Goal: Obtain resource: Download file/media

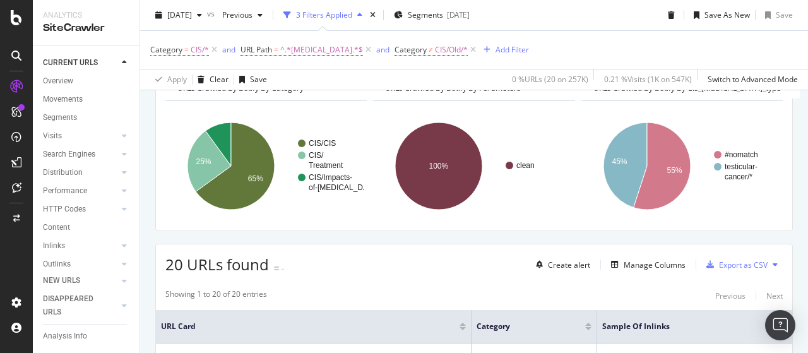
scroll to position [63, 0]
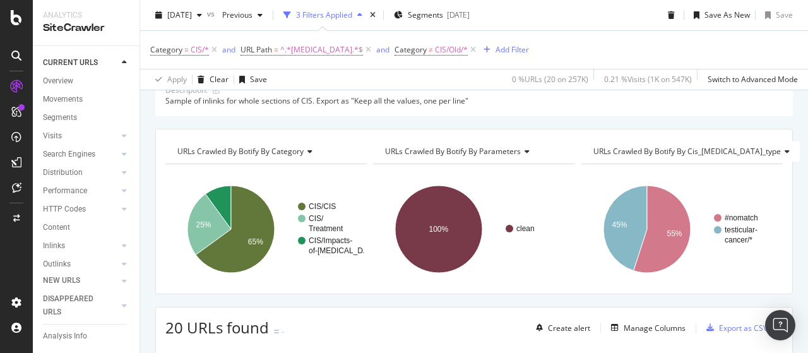
drag, startPoint x: 333, startPoint y: 52, endPoint x: 423, endPoint y: 145, distance: 129.0
click at [333, 52] on span "^.*[MEDICAL_DATA].*$" at bounding box center [321, 50] width 83 height 18
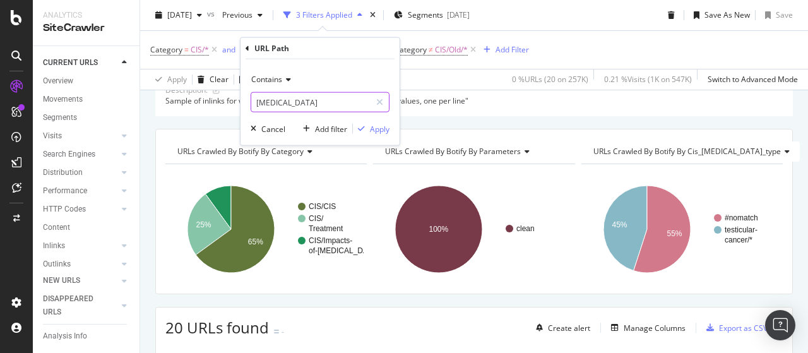
click at [303, 102] on input "[MEDICAL_DATA]" at bounding box center [310, 102] width 119 height 20
paste input "[MEDICAL_DATA]-information-and-support/lymph-node-[MEDICAL_DATA]-secondary"
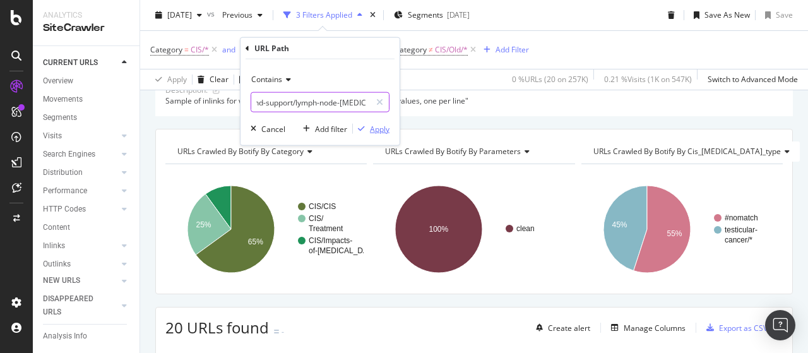
type input "[MEDICAL_DATA]-information-and-support/lymph-node-[MEDICAL_DATA]-secondary"
click at [384, 126] on div "Apply" at bounding box center [380, 128] width 20 height 11
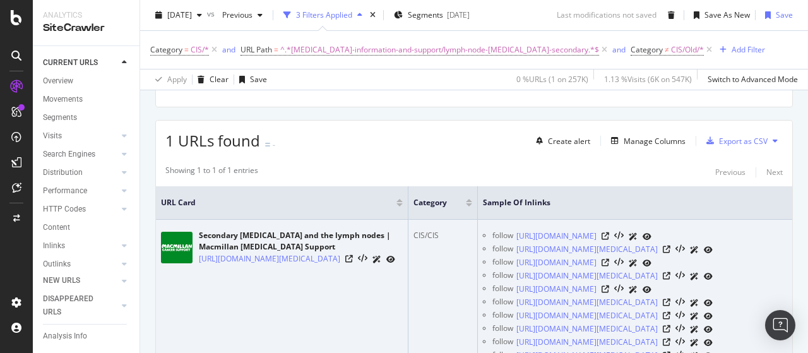
scroll to position [253, 0]
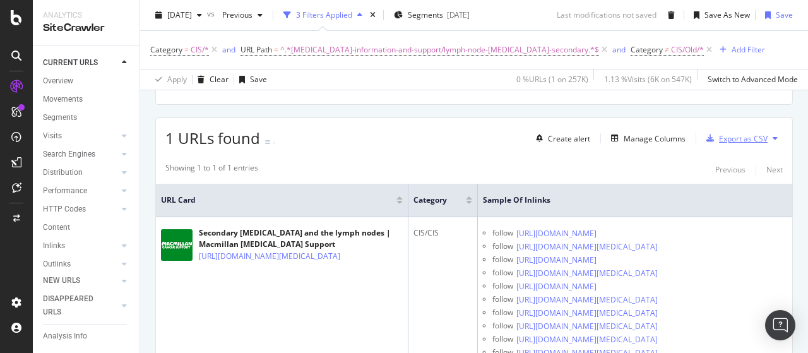
click at [755, 140] on div "Export as CSV" at bounding box center [743, 138] width 49 height 11
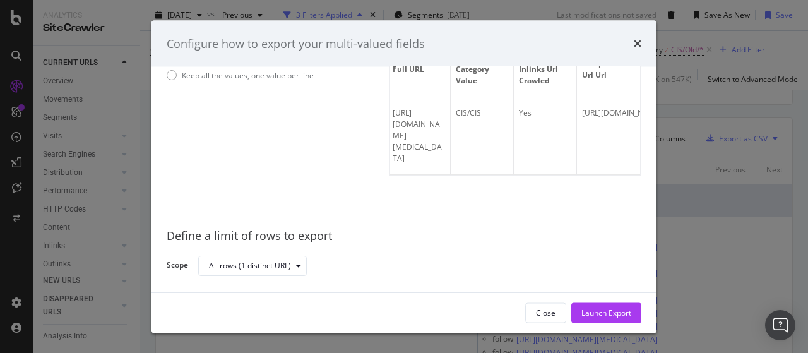
scroll to position [0, 0]
click at [217, 74] on div "Keep all the values, one value per line" at bounding box center [248, 75] width 132 height 11
click at [585, 307] on div "Launch Export" at bounding box center [606, 312] width 50 height 11
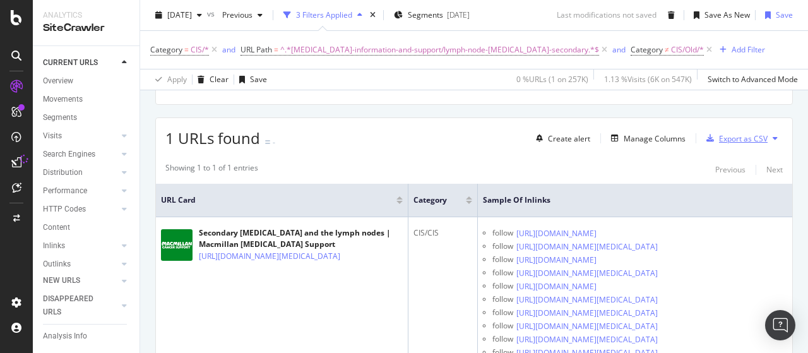
scroll to position [316, 0]
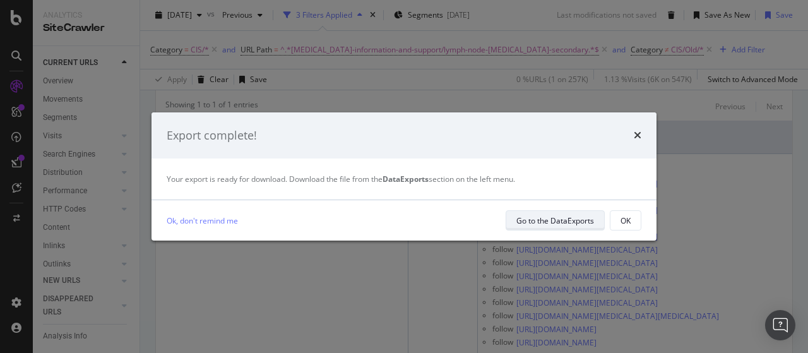
click at [564, 224] on div "Go to the DataExports" at bounding box center [555, 220] width 78 height 11
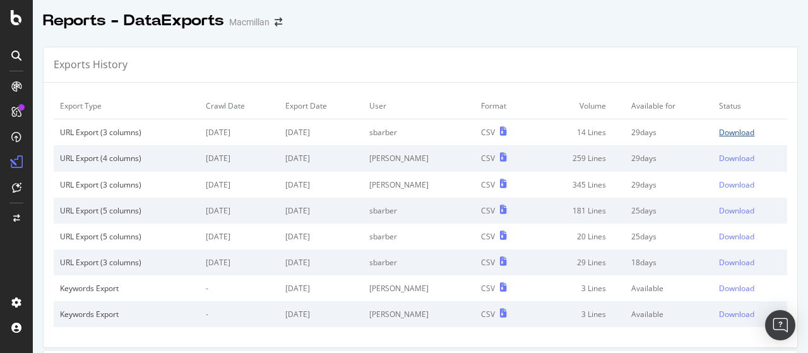
click at [719, 133] on div "Download" at bounding box center [736, 132] width 35 height 11
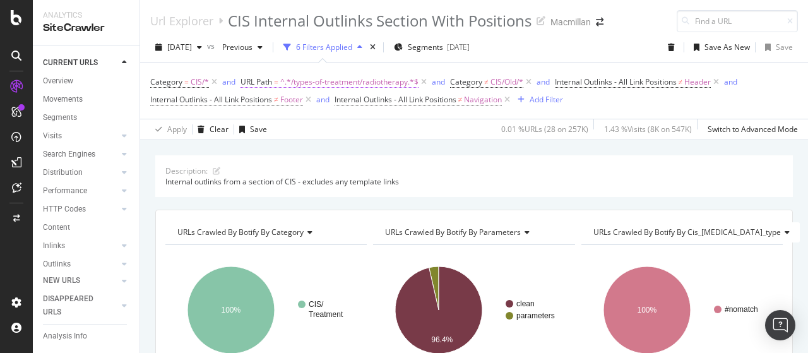
click at [352, 79] on span "^.*/types-of-treatment/radiotherapy.*$" at bounding box center [349, 82] width 138 height 18
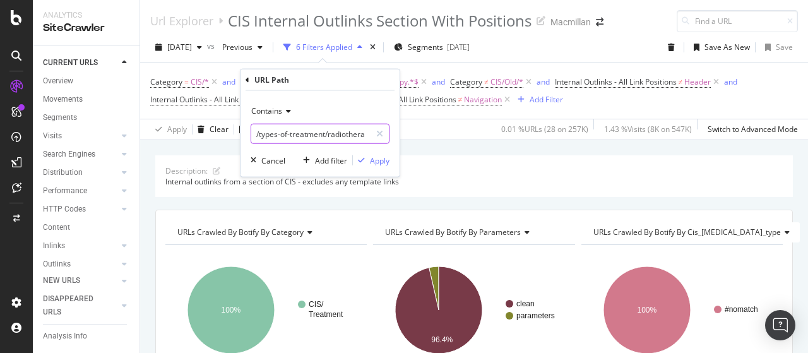
click at [285, 130] on input "/types-of-treatment/radiotherapy" at bounding box center [310, 134] width 119 height 20
paste input "[MEDICAL_DATA]-information-and-support/lymph-node-[MEDICAL_DATA]-secondar"
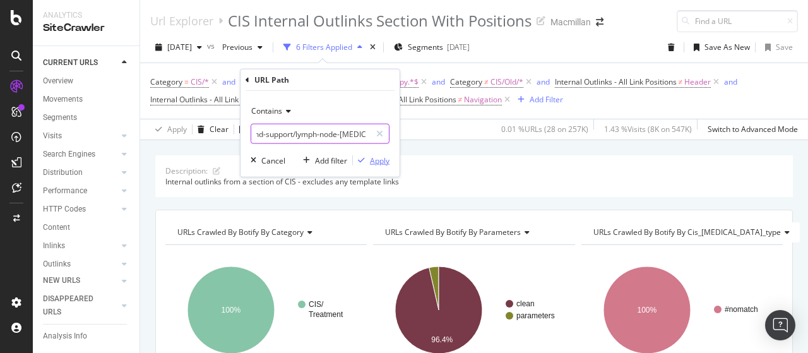
type input "[MEDICAL_DATA]-information-and-support/lymph-node-[MEDICAL_DATA]-secondary"
click at [379, 159] on div "Apply" at bounding box center [380, 160] width 20 height 11
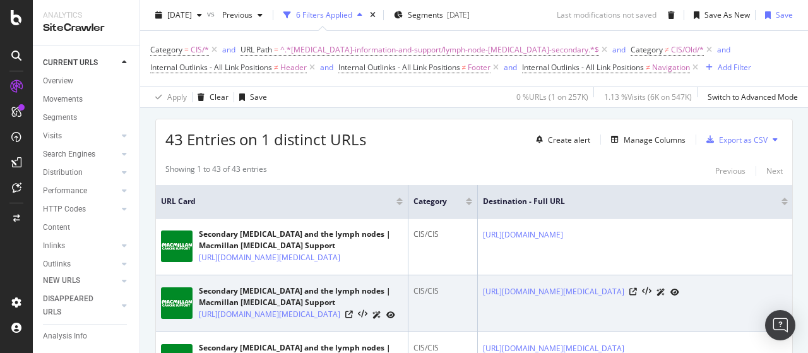
scroll to position [189, 0]
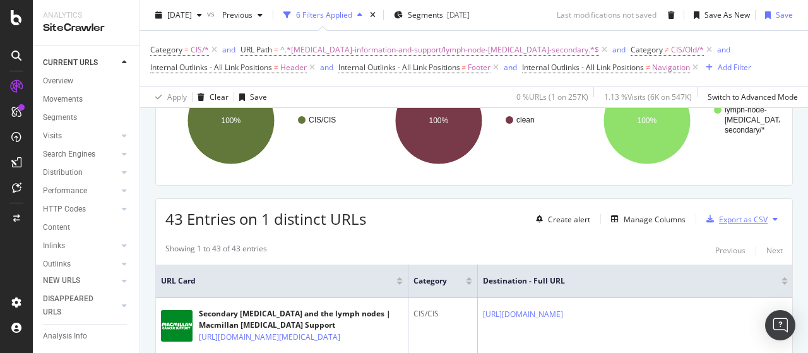
click at [750, 225] on div "Export as CSV" at bounding box center [734, 219] width 66 height 19
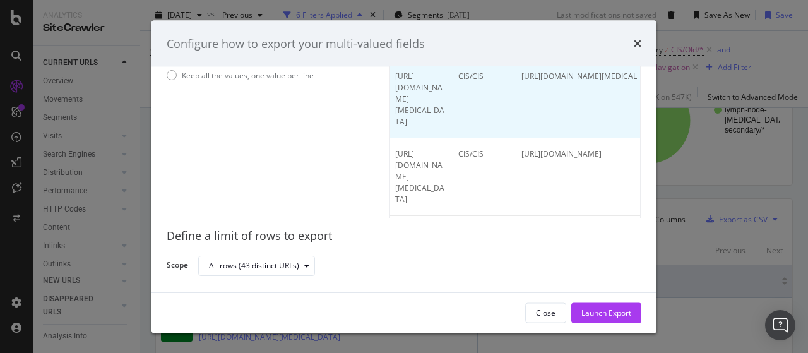
scroll to position [253, 0]
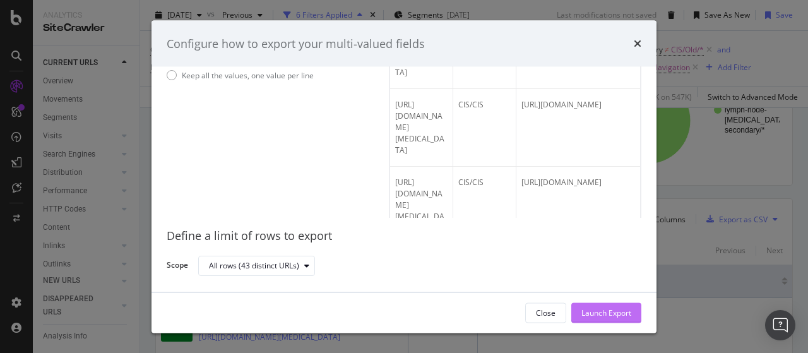
click at [592, 309] on div "Launch Export" at bounding box center [606, 312] width 50 height 11
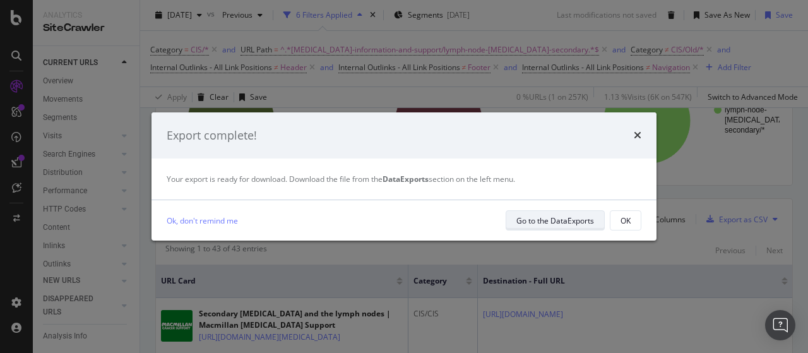
click at [550, 220] on div "Go to the DataExports" at bounding box center [555, 220] width 78 height 11
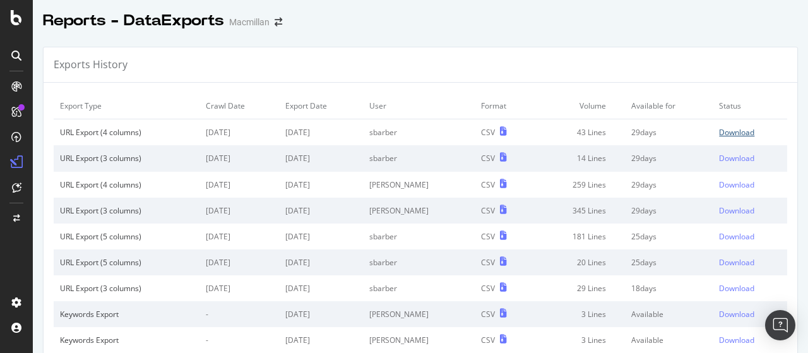
click at [719, 130] on div "Download" at bounding box center [736, 132] width 35 height 11
